Goal: Task Accomplishment & Management: Use online tool/utility

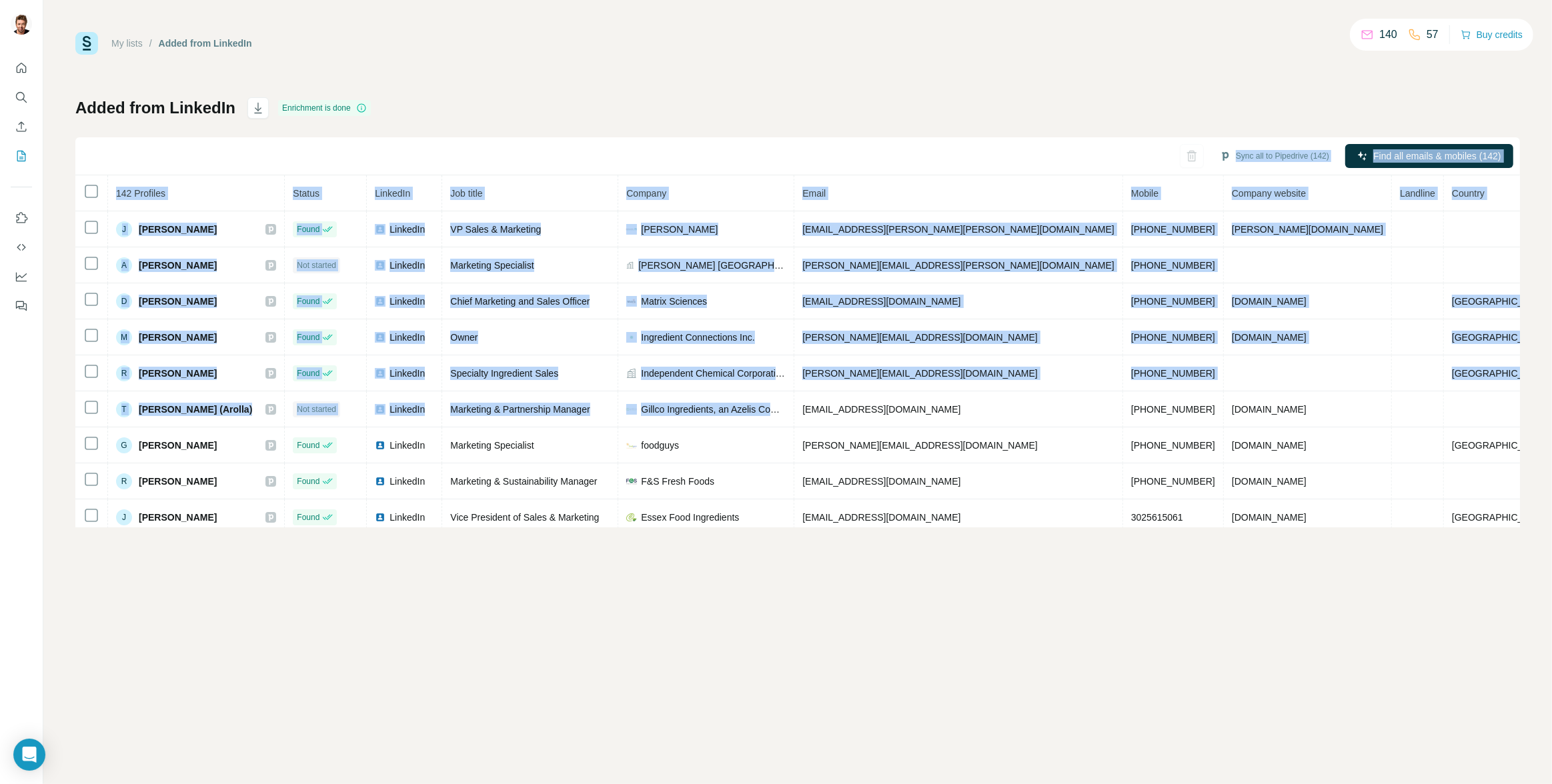
drag, startPoint x: 0, startPoint y: 0, endPoint x: 861, endPoint y: 107, distance: 867.6
click at [861, 107] on div "Added from LinkedIn Enrichment is done Sync all to Pipedrive (142) Find all ema…" at bounding box center [797, 312] width 1445 height 430
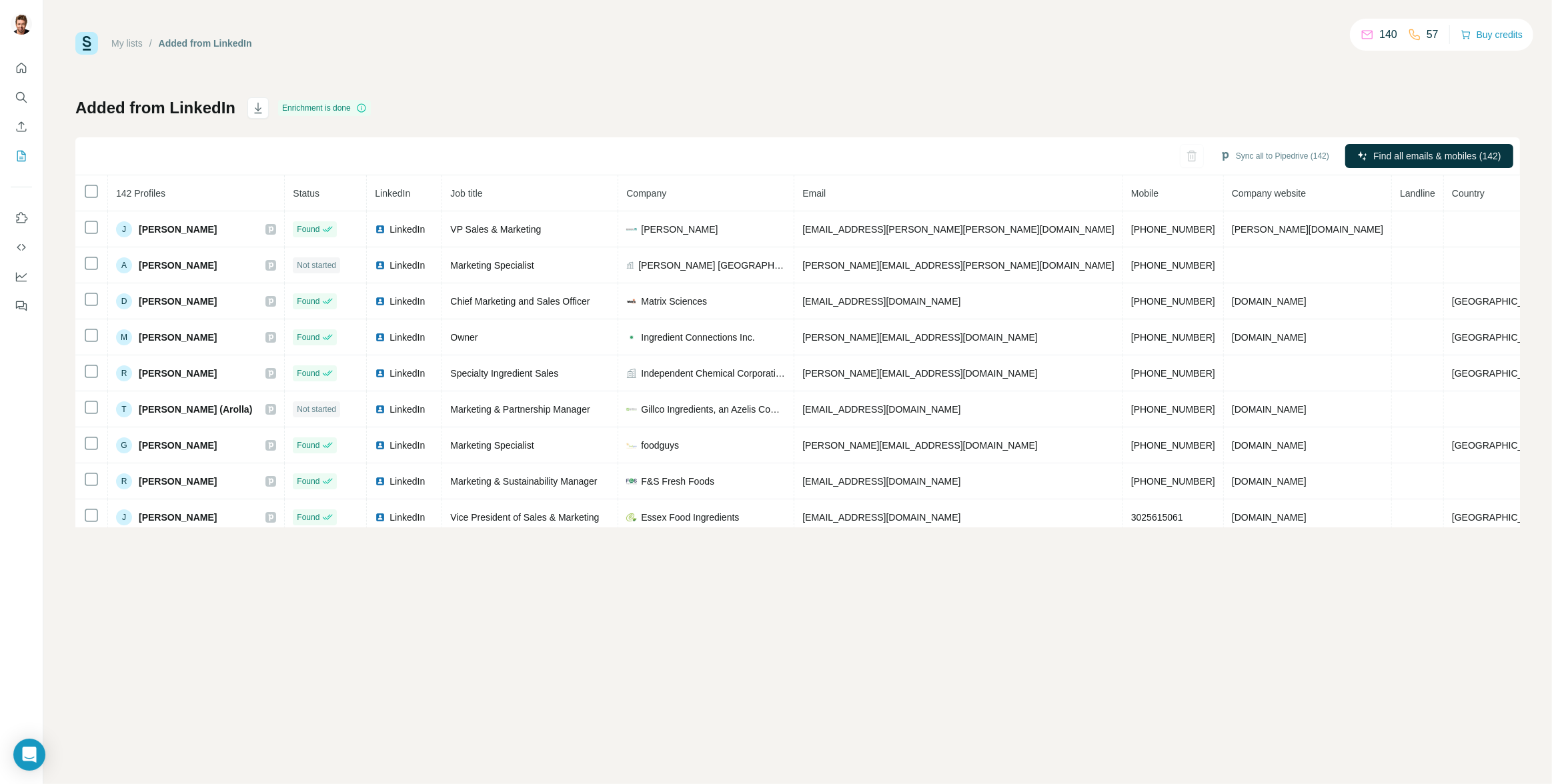
drag, startPoint x: 865, startPoint y: 107, endPoint x: 870, endPoint y: 121, distance: 14.9
click at [865, 107] on div "Added from LinkedIn Enrichment is done Sync all to Pipedrive (142) Find all ema…" at bounding box center [797, 312] width 1445 height 430
click at [666, 190] on span "Company" at bounding box center [647, 193] width 40 height 11
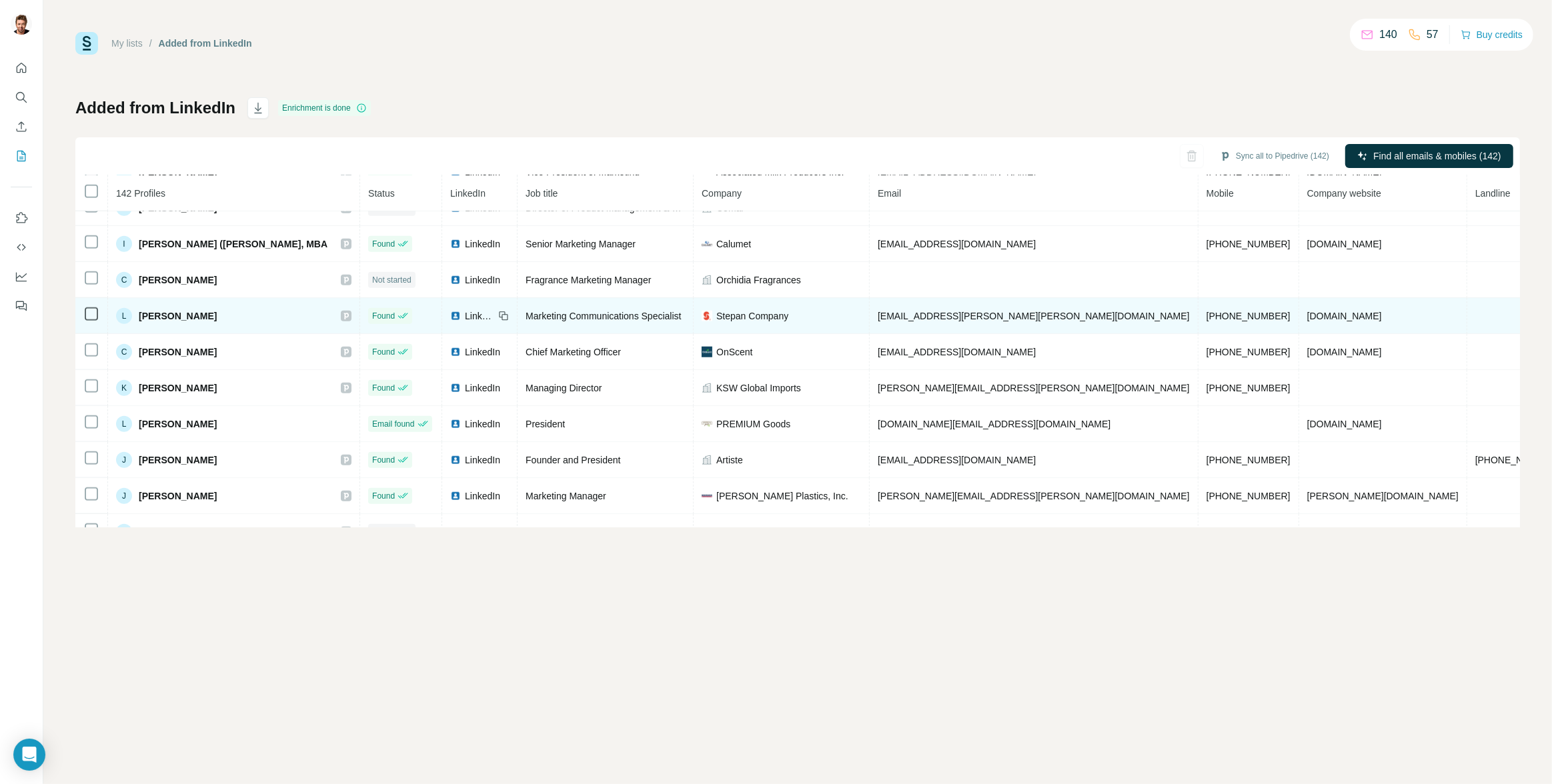
scroll to position [1480, 0]
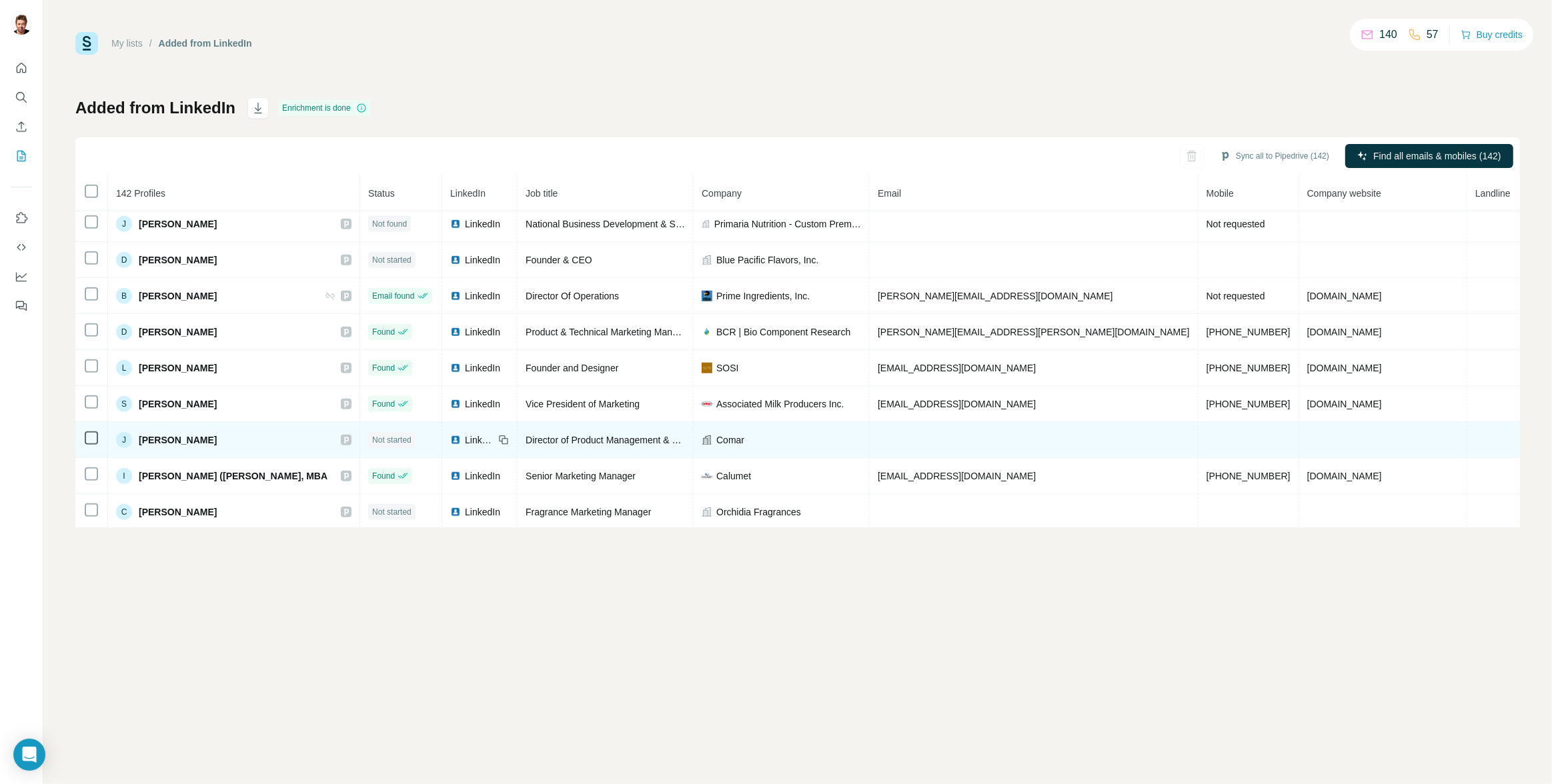
scroll to position [1204, 0]
